Goal: Task Accomplishment & Management: Complete application form

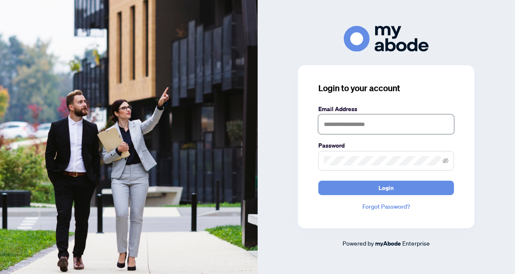
click at [334, 128] on input "text" at bounding box center [387, 125] width 136 height 20
type input "**********"
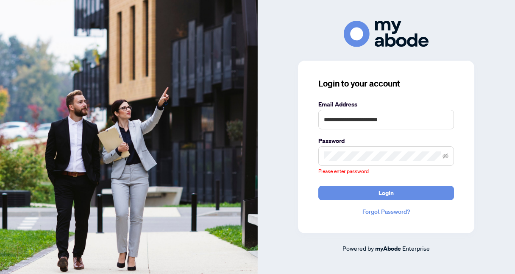
click at [337, 144] on label "Password" at bounding box center [387, 140] width 136 height 9
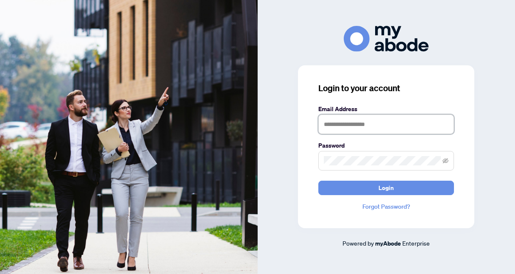
click at [360, 131] on input "text" at bounding box center [387, 125] width 136 height 20
type input "**********"
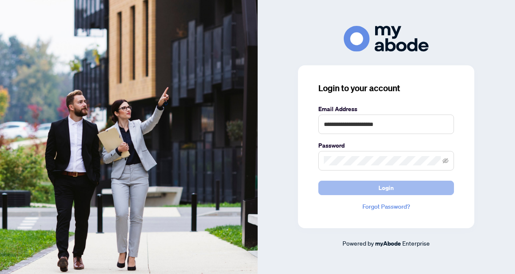
click at [346, 186] on button "Login" at bounding box center [387, 188] width 136 height 14
click at [347, 185] on button "Login" at bounding box center [387, 188] width 136 height 14
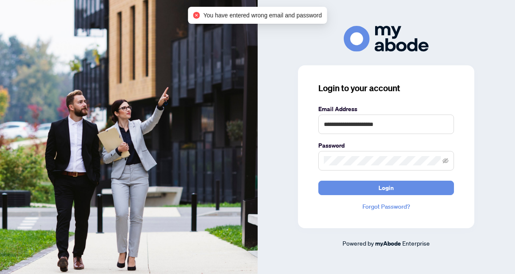
click at [356, 151] on span at bounding box center [387, 161] width 136 height 20
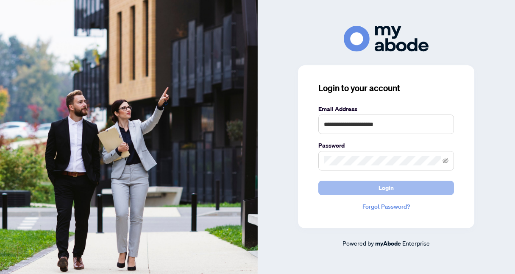
click at [361, 186] on button "Login" at bounding box center [387, 188] width 136 height 14
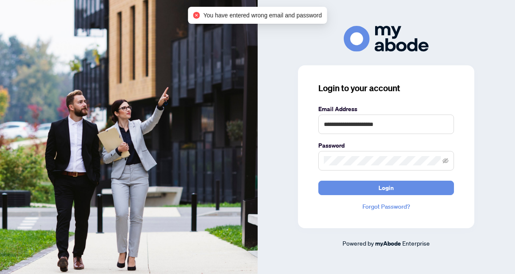
click at [375, 205] on link "Forgot Password?" at bounding box center [387, 206] width 136 height 9
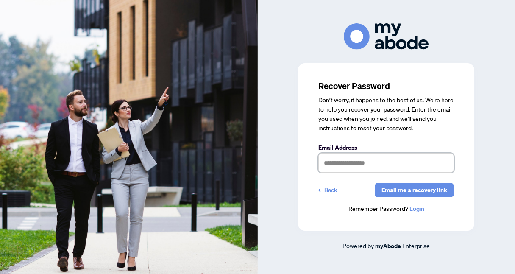
type input "**********"
click at [409, 187] on span "Email me a recovery link" at bounding box center [415, 190] width 66 height 14
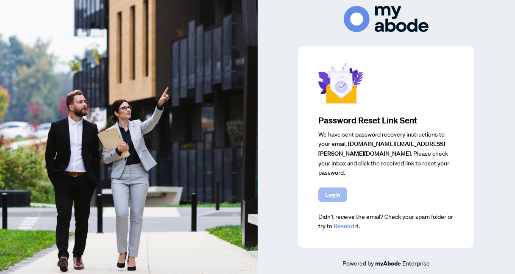
click at [337, 194] on span "Login" at bounding box center [332, 195] width 15 height 14
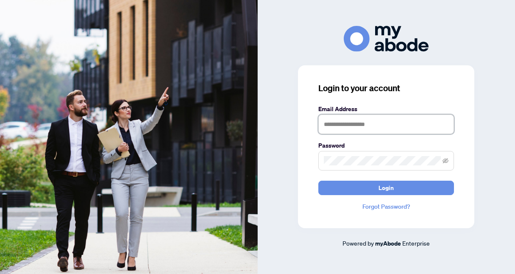
type input "**********"
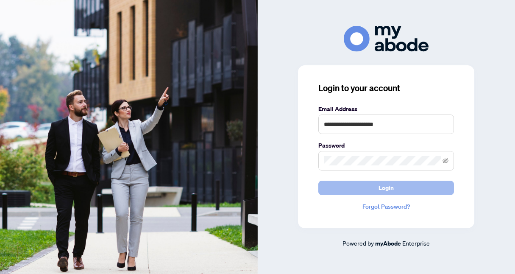
click at [359, 185] on button "Login" at bounding box center [387, 188] width 136 height 14
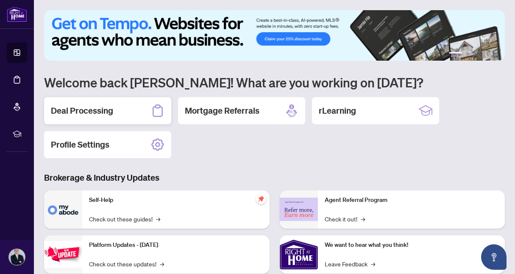
click at [157, 106] on icon at bounding box center [158, 111] width 14 height 14
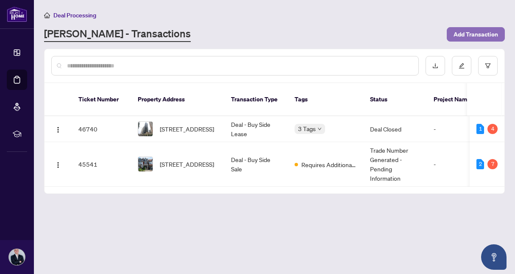
click at [481, 34] on span "Add Transaction" at bounding box center [476, 35] width 45 height 14
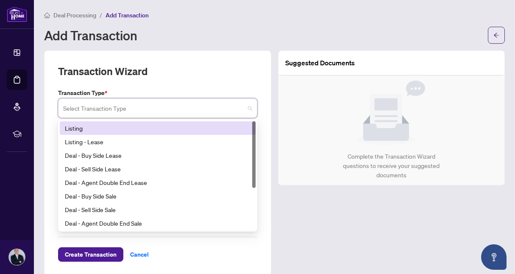
click at [204, 112] on input "search" at bounding box center [154, 109] width 182 height 19
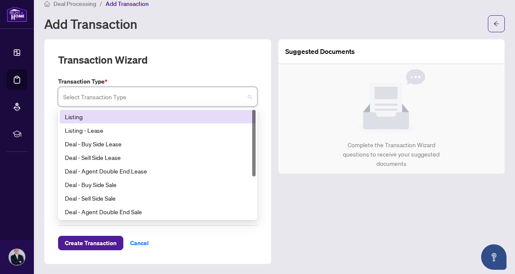
click at [132, 112] on div "Listing" at bounding box center [158, 116] width 186 height 9
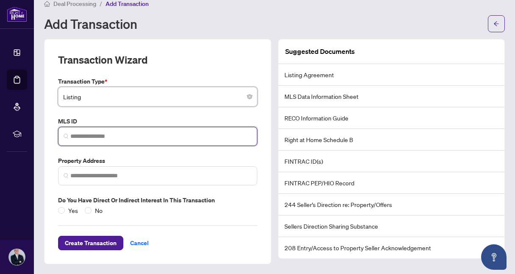
click at [125, 134] on input "search" at bounding box center [161, 136] width 182 height 9
paste input "*********"
type input "*********"
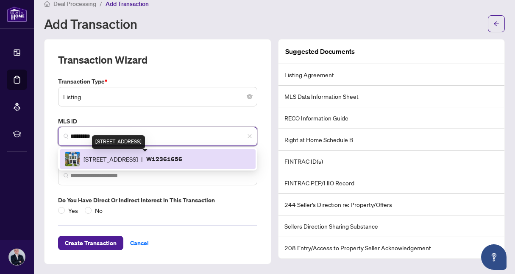
click at [138, 154] on span "[STREET_ADDRESS]" at bounding box center [111, 158] width 54 height 9
type input "**********"
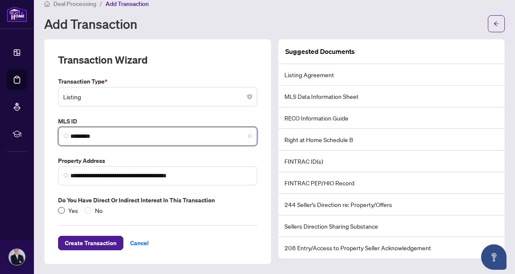
type input "*********"
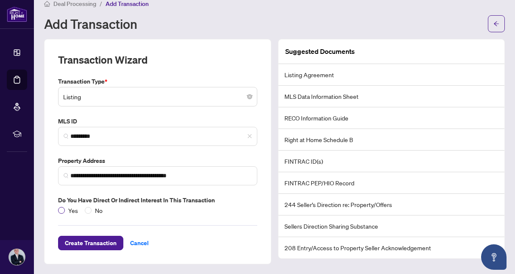
click at [73, 211] on span "Yes" at bounding box center [73, 210] width 17 height 9
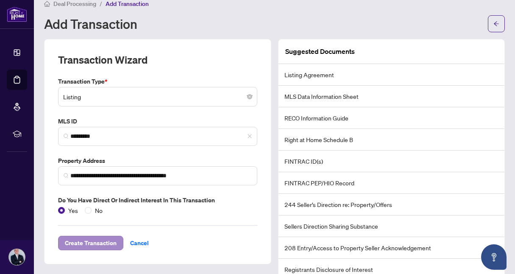
scroll to position [28, 0]
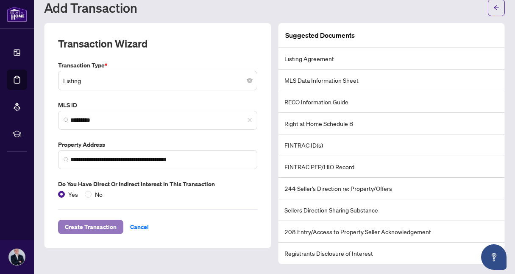
click at [95, 230] on span "Create Transaction" at bounding box center [91, 227] width 52 height 14
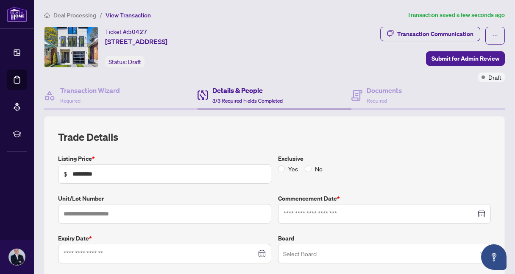
type input "**********"
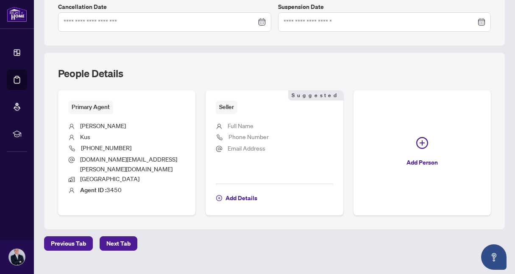
scroll to position [279, 0]
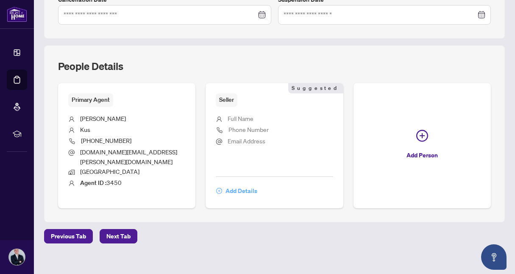
click at [243, 184] on span "Add Details" at bounding box center [242, 191] width 32 height 14
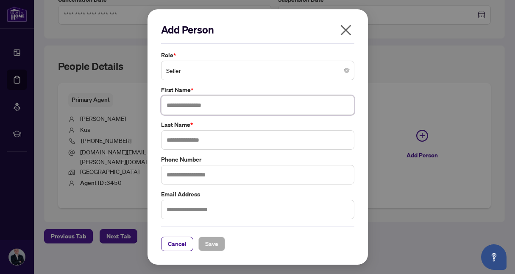
click at [215, 111] on input "text" at bounding box center [257, 105] width 193 height 20
type input "******"
click at [202, 140] on input "text" at bounding box center [257, 140] width 193 height 20
type input "***"
click at [203, 239] on button "Save" at bounding box center [212, 244] width 27 height 14
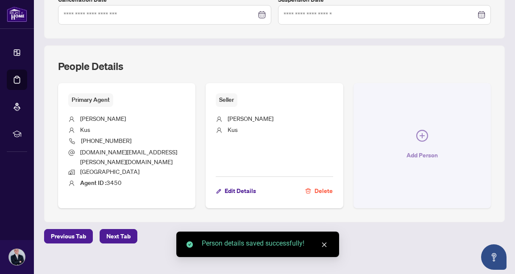
click at [415, 148] on span "Add Person" at bounding box center [422, 155] width 31 height 14
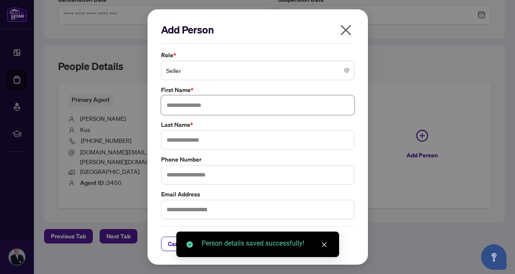
click at [214, 109] on input "text" at bounding box center [257, 105] width 193 height 20
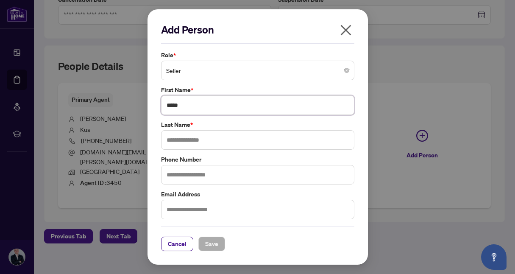
type input "****"
click at [193, 136] on input "text" at bounding box center [257, 140] width 193 height 20
type input "***"
click at [218, 251] on div "Add Person Role * Seller First Name * **** Last Name * *** Phone Number Email A…" at bounding box center [258, 136] width 221 height 255
click at [218, 245] on button "Save" at bounding box center [212, 244] width 27 height 14
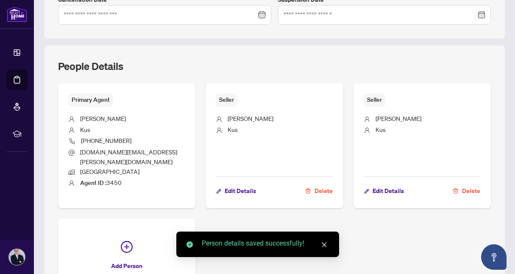
scroll to position [317, 0]
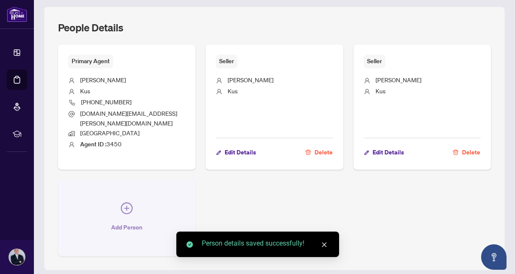
click at [105, 189] on button "Add Person" at bounding box center [126, 218] width 137 height 76
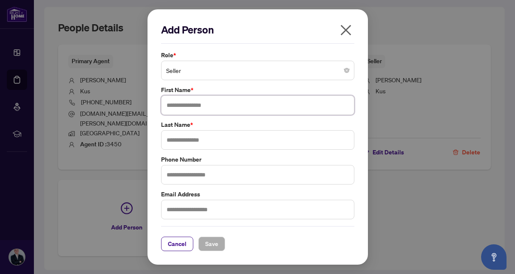
click at [194, 107] on input "text" at bounding box center [257, 105] width 193 height 20
type input "*****"
click at [197, 131] on input "text" at bounding box center [257, 140] width 193 height 20
type input "***"
click at [212, 242] on span "Save" at bounding box center [211, 244] width 13 height 14
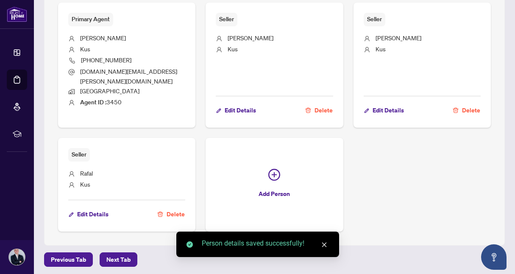
scroll to position [382, 0]
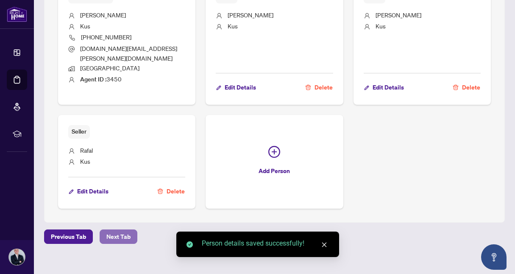
click at [130, 230] on button "Next Tab" at bounding box center [119, 236] width 38 height 14
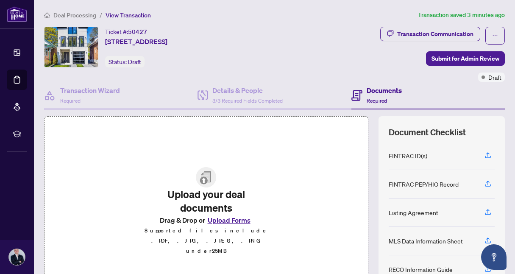
scroll to position [93, 0]
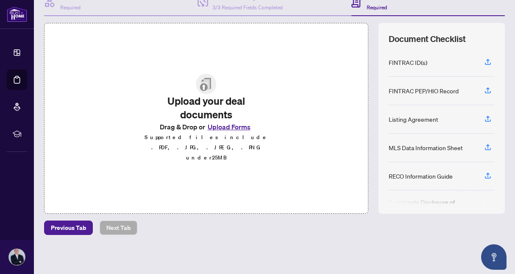
click at [210, 141] on p "Supported files include .PDF, .JPG, .JPEG, .PNG under 25 MB" at bounding box center [207, 147] width 128 height 31
click at [227, 130] on button "Upload Forms" at bounding box center [229, 126] width 48 height 11
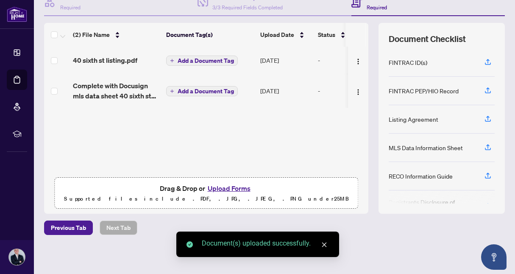
click at [225, 190] on button "Upload Forms" at bounding box center [229, 188] width 48 height 11
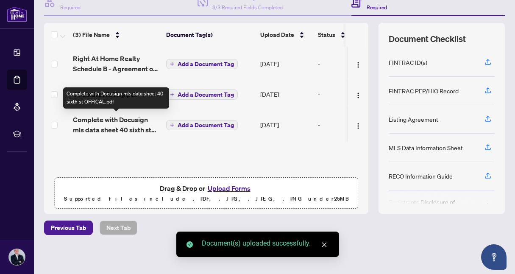
click at [99, 118] on span "Complete with Docusign mls data sheet 40 sixth st OFFICAL.pdf" at bounding box center [116, 125] width 87 height 20
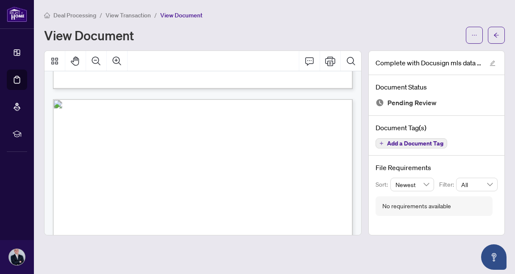
scroll to position [415, 0]
click at [499, 36] on icon "arrow-left" at bounding box center [497, 35] width 6 height 6
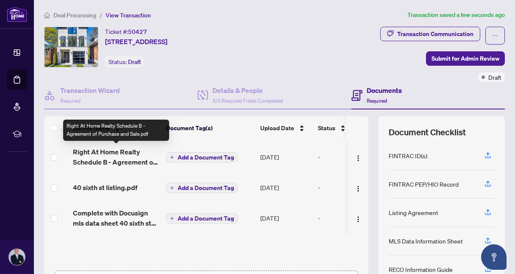
click at [123, 160] on span "Right At Home Realty Schedule B - Agreement of Purchase and Sale.pdf" at bounding box center [116, 157] width 87 height 20
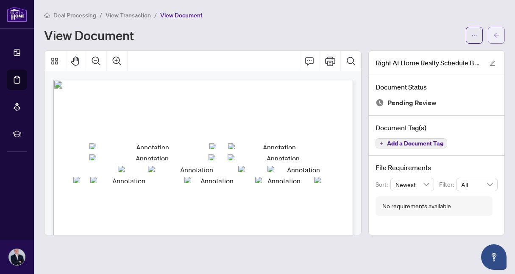
click at [499, 31] on span "button" at bounding box center [497, 35] width 6 height 14
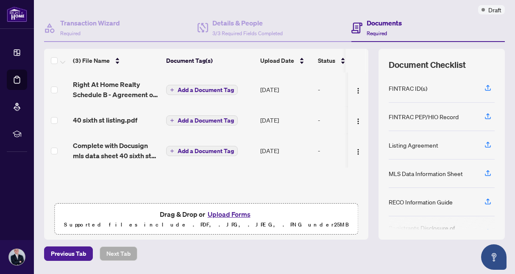
scroll to position [93, 0]
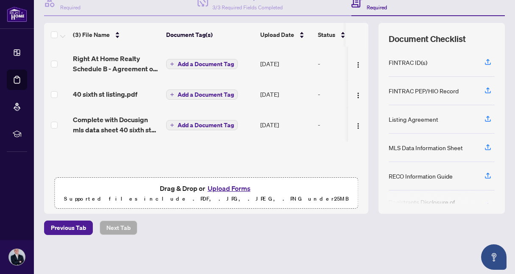
click at [242, 188] on button "Upload Forms" at bounding box center [229, 188] width 48 height 11
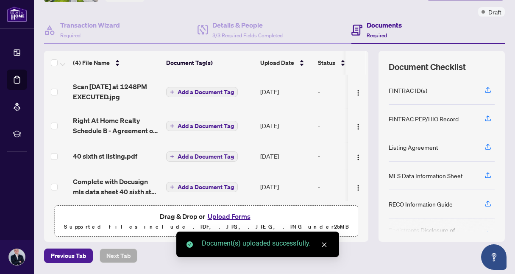
scroll to position [0, 0]
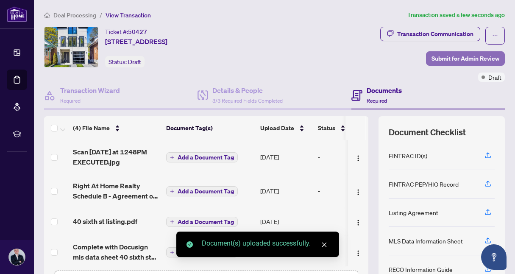
click at [470, 60] on span "Submit for Admin Review" at bounding box center [466, 59] width 68 height 14
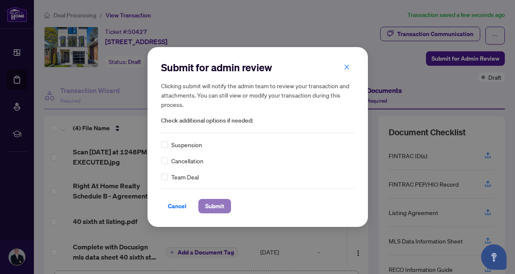
click at [214, 206] on span "Submit" at bounding box center [214, 206] width 19 height 14
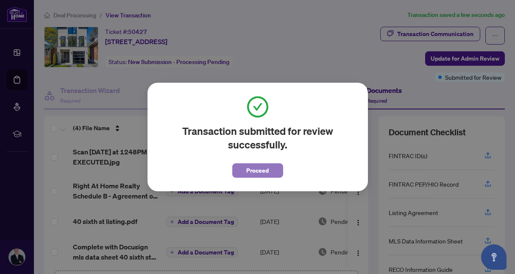
click at [254, 165] on span "Proceed" at bounding box center [257, 171] width 22 height 14
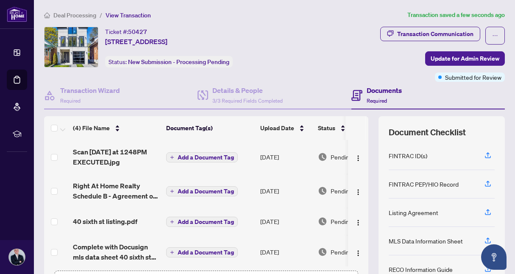
click at [126, 12] on span "View Transaction" at bounding box center [128, 15] width 45 height 8
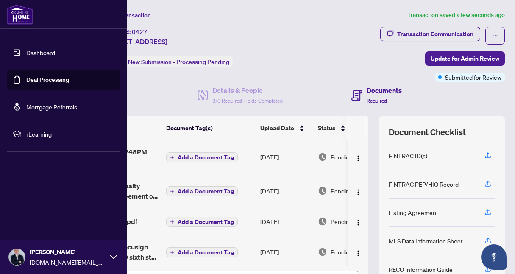
click at [36, 76] on link "Deal Processing" at bounding box center [47, 80] width 43 height 8
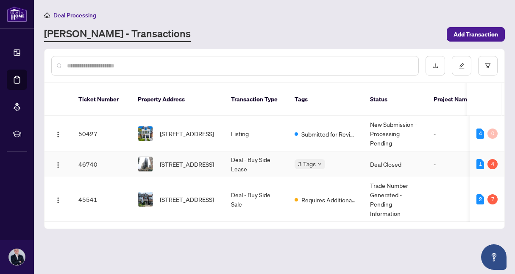
click at [313, 155] on body "Dashboard Deal Processing Mortgage Referrals rLearning [PERSON_NAME] [DOMAIN_NA…" at bounding box center [257, 137] width 515 height 274
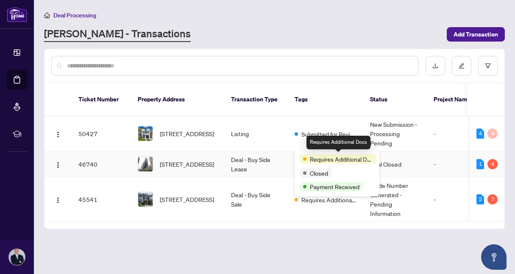
click at [353, 160] on span "Requires Additional Docs" at bounding box center [342, 158] width 64 height 9
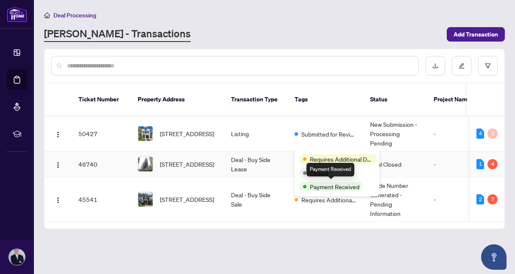
click at [333, 187] on span "Payment Received" at bounding box center [335, 186] width 50 height 9
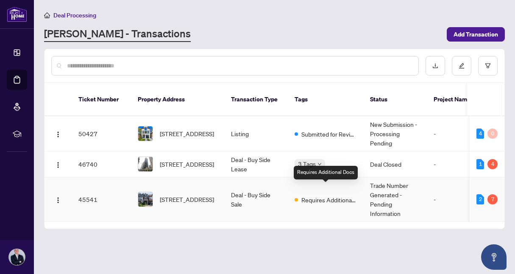
click at [319, 195] on span "Requires Additional Docs" at bounding box center [329, 199] width 55 height 9
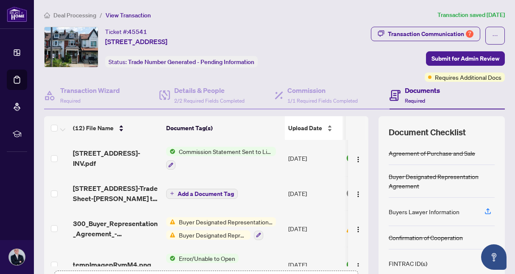
scroll to position [1, 0]
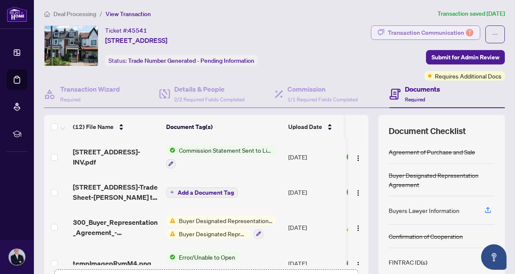
click at [458, 28] on div "Transaction Communication 7" at bounding box center [431, 33] width 86 height 14
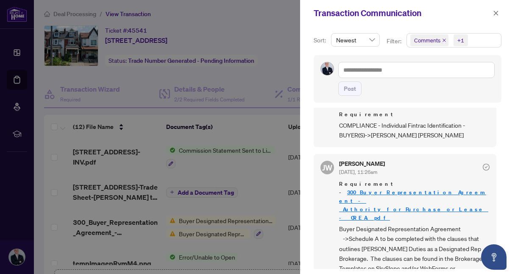
scroll to position [754, 0]
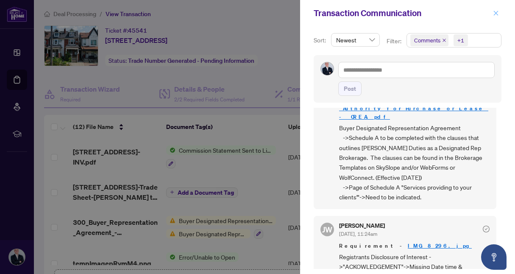
click at [495, 14] on icon "close" at bounding box center [496, 13] width 6 height 6
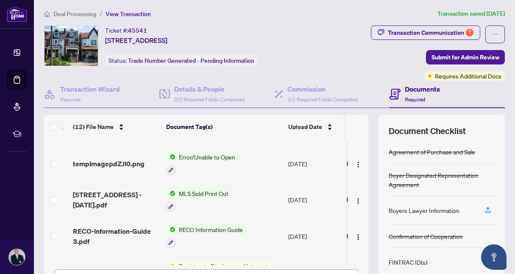
scroll to position [0, 0]
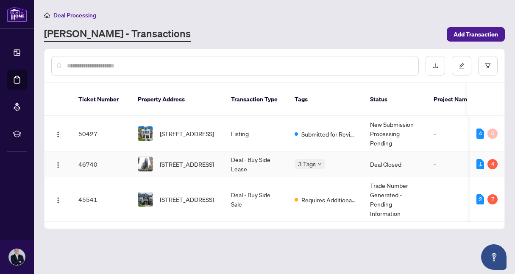
click at [417, 151] on td "Deal Closed" at bounding box center [396, 164] width 64 height 26
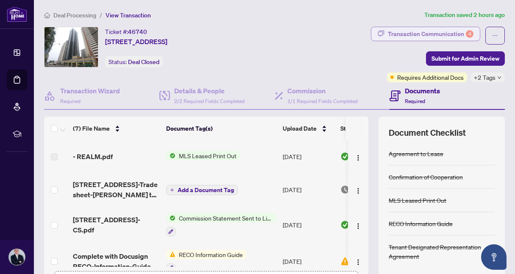
click at [449, 31] on div "Transaction Communication 4" at bounding box center [431, 34] width 86 height 14
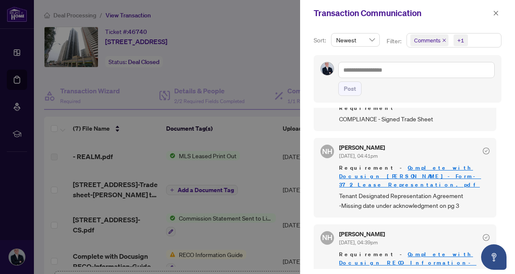
scroll to position [233, 0]
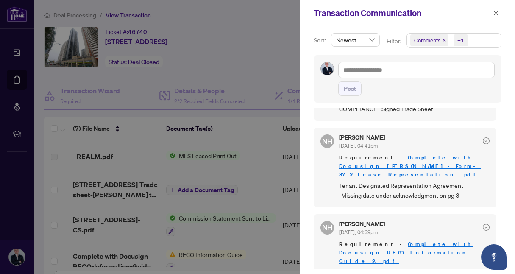
click at [219, 240] on div at bounding box center [257, 137] width 515 height 274
click at [187, 225] on div at bounding box center [257, 137] width 515 height 274
click at [497, 4] on div "Transaction Communication" at bounding box center [407, 13] width 215 height 26
click at [496, 10] on icon "close" at bounding box center [496, 13] width 6 height 6
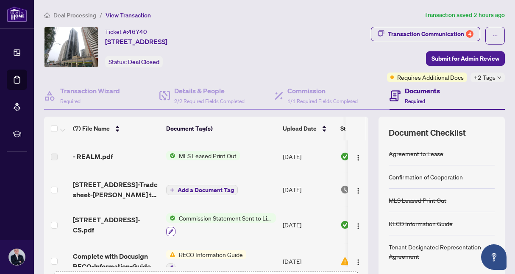
click at [172, 232] on icon "button" at bounding box center [170, 231] width 5 height 5
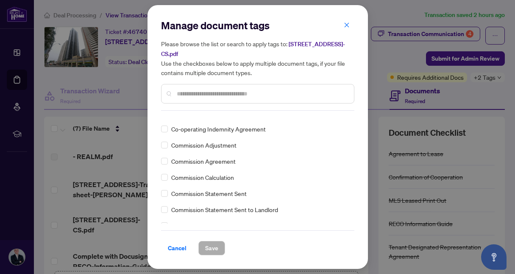
scroll to position [465, 0]
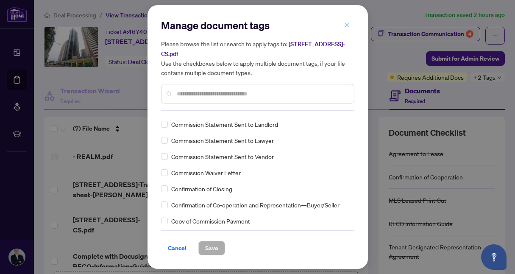
click at [345, 27] on icon "close" at bounding box center [346, 24] width 5 height 5
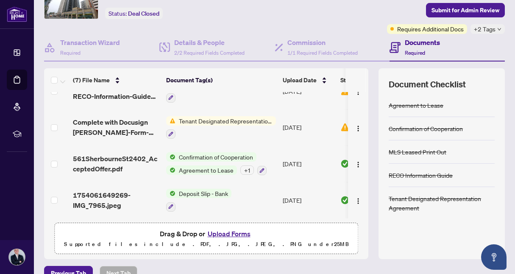
scroll to position [94, 0]
